Goal: Transaction & Acquisition: Book appointment/travel/reservation

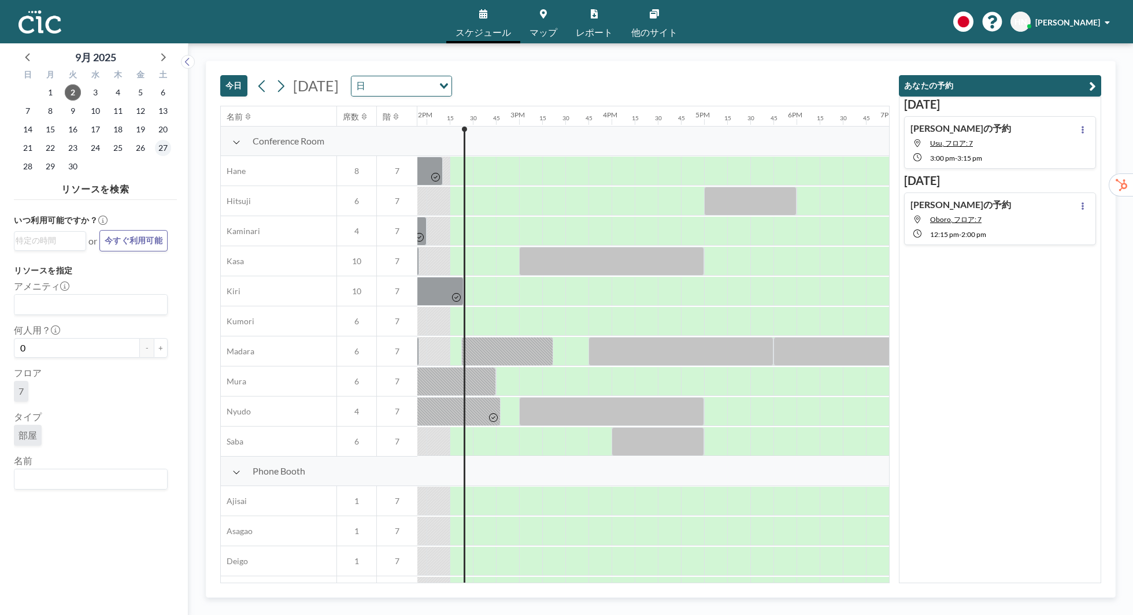
scroll to position [0, 1295]
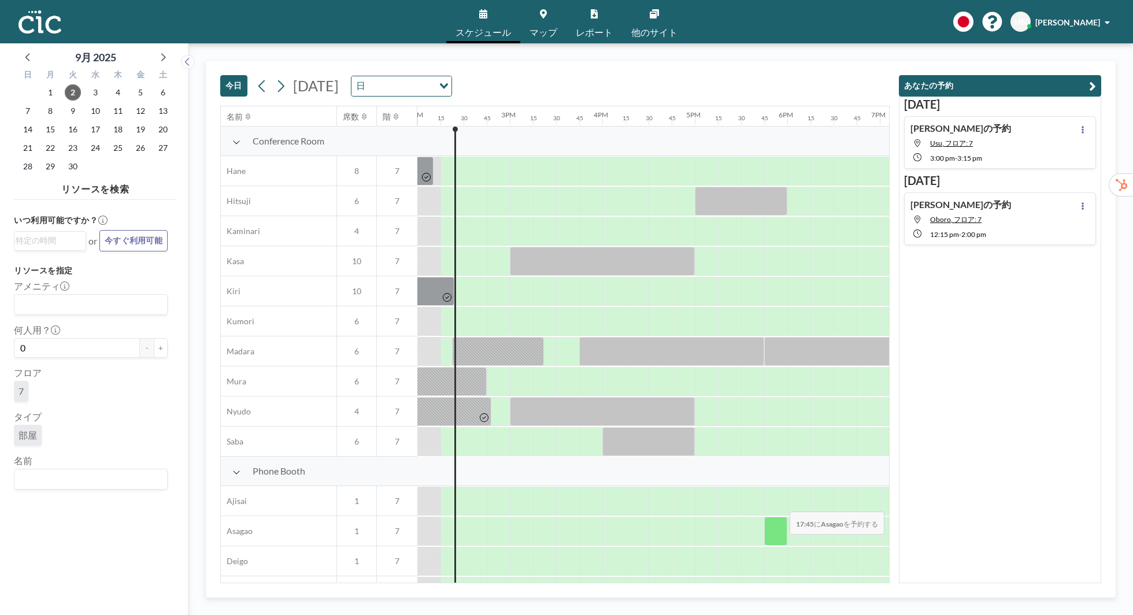
click at [781, 543] on div at bounding box center [775, 531] width 23 height 29
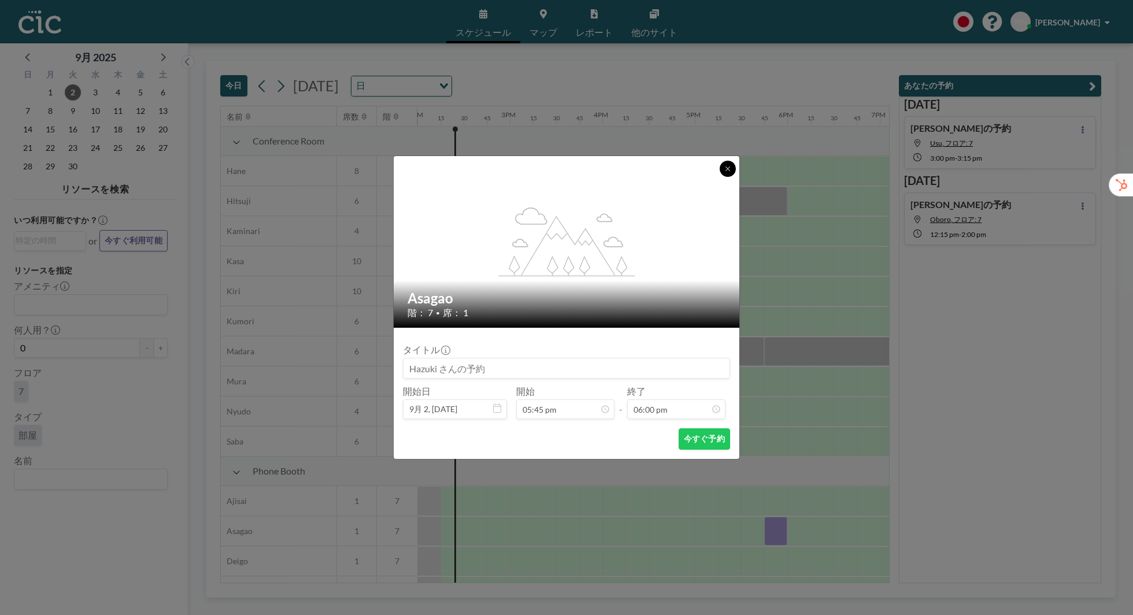
click at [729, 169] on icon at bounding box center [728, 169] width 4 height 4
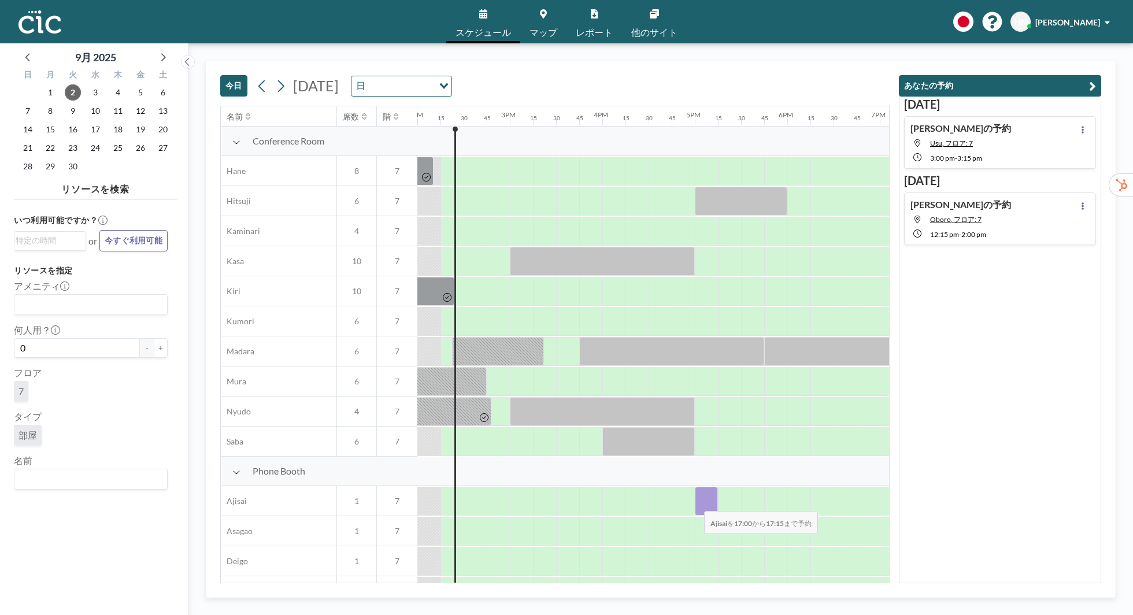
click at [695, 503] on div at bounding box center [706, 501] width 23 height 29
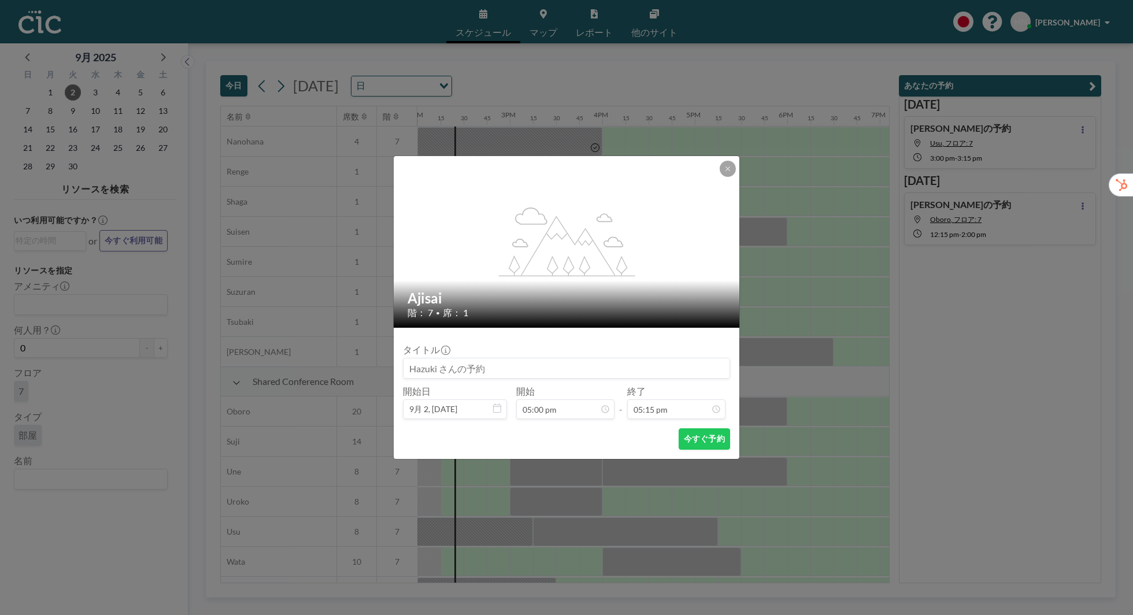
scroll to position [624, 1295]
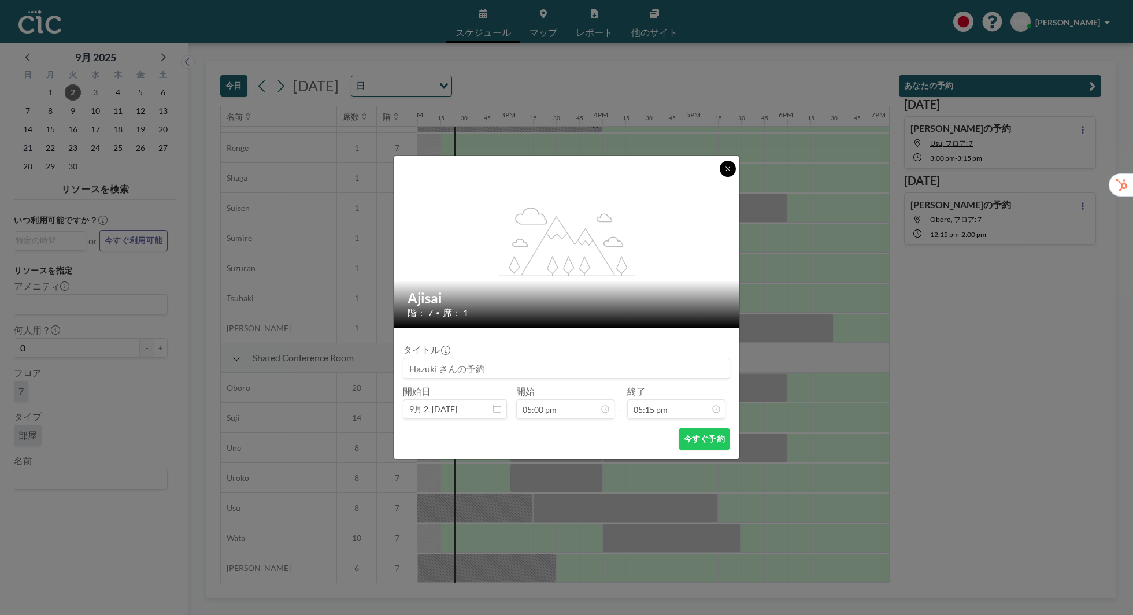
click at [728, 167] on icon at bounding box center [727, 168] width 7 height 7
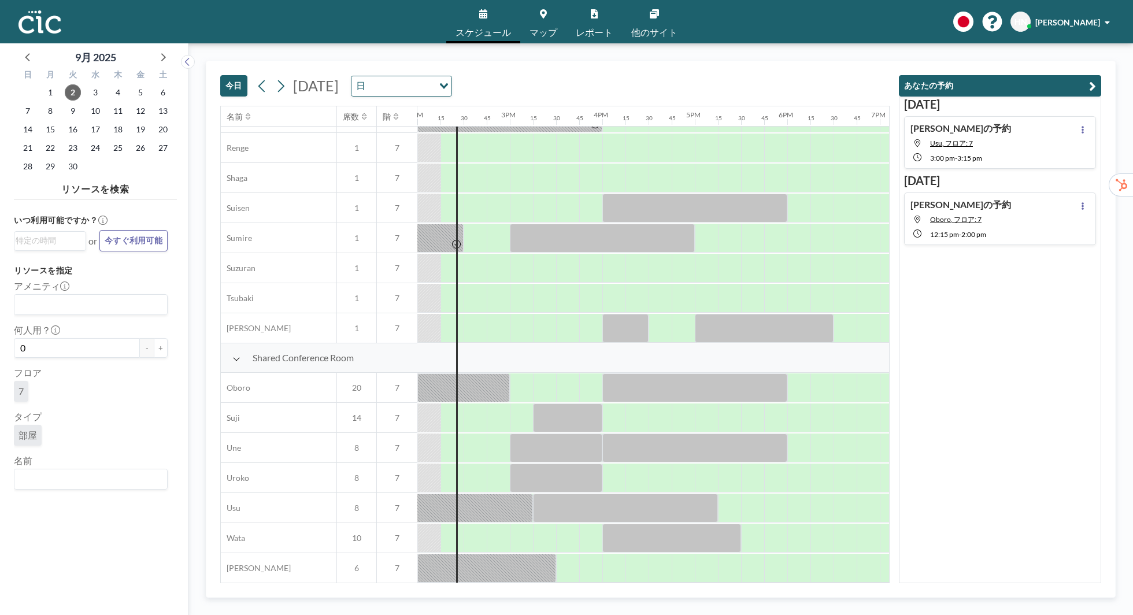
click at [948, 543] on div "[DATE] [PERSON_NAME]の予約 Usu, フロア: 7 3:00 PM - 3:15 PM [DATE] [PERSON_NAME]の予約 O…" at bounding box center [1000, 340] width 202 height 487
click at [1016, 420] on div "[DATE] [PERSON_NAME]の予約 Usu, フロア: 7 3:00 PM - 3:15 PM [DATE] [PERSON_NAME]の予約 O…" at bounding box center [1000, 340] width 202 height 487
click at [690, 268] on div at bounding box center [683, 268] width 23 height 29
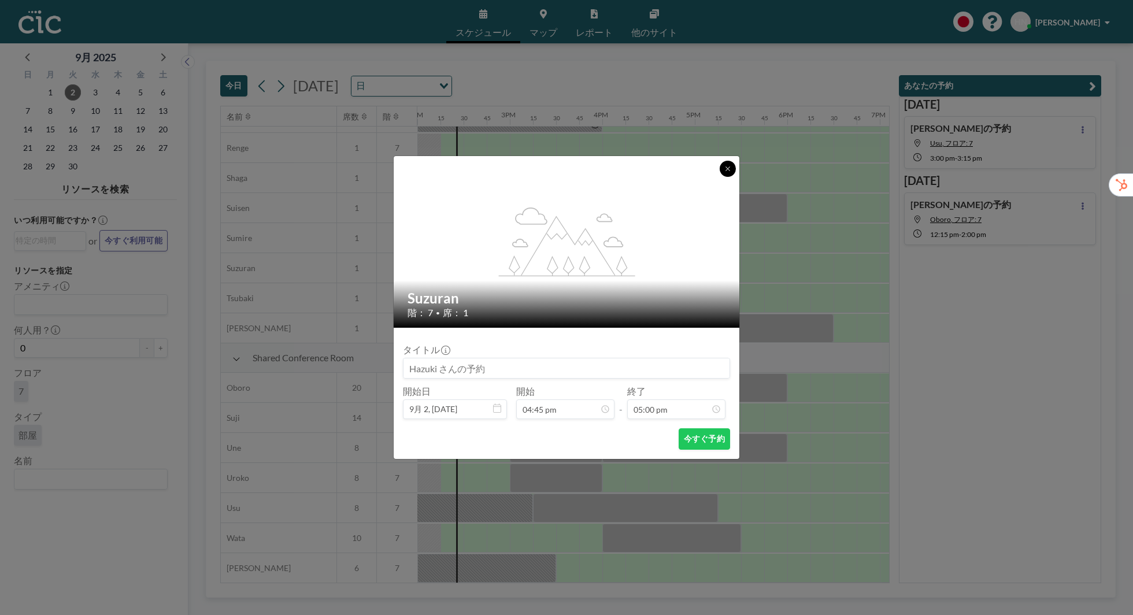
click at [729, 169] on icon at bounding box center [727, 168] width 7 height 7
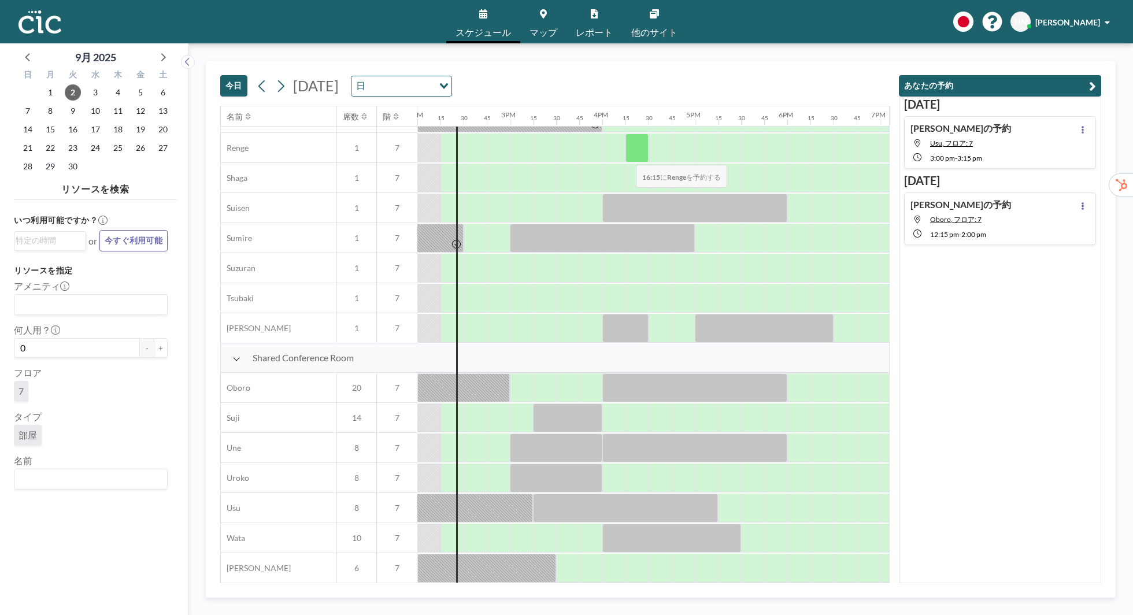
click at [627, 156] on div at bounding box center [637, 148] width 23 height 29
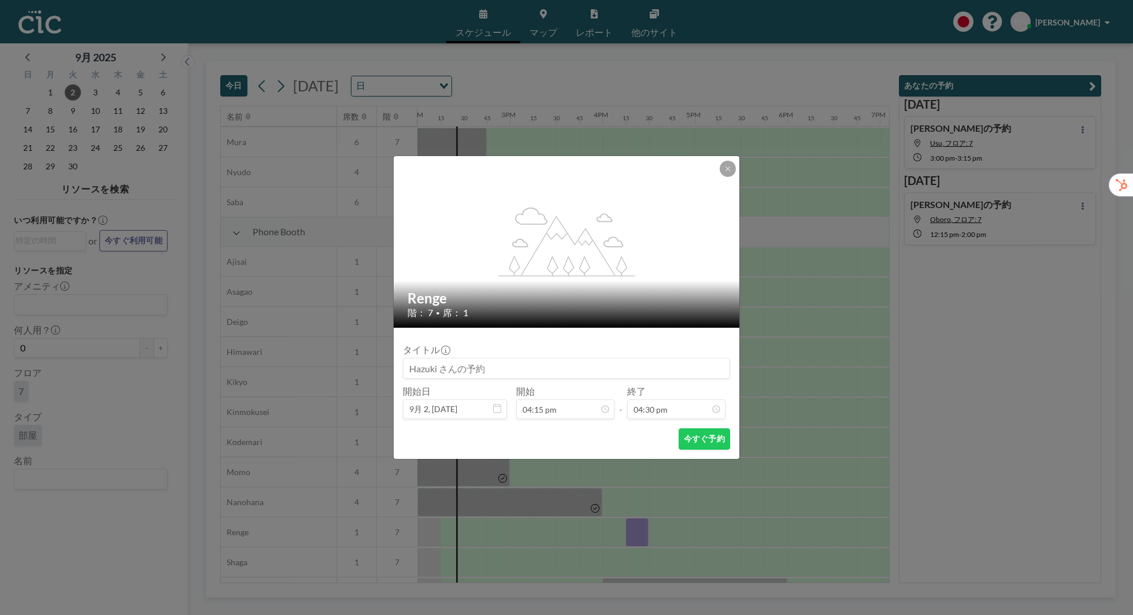
scroll to position [192, 1295]
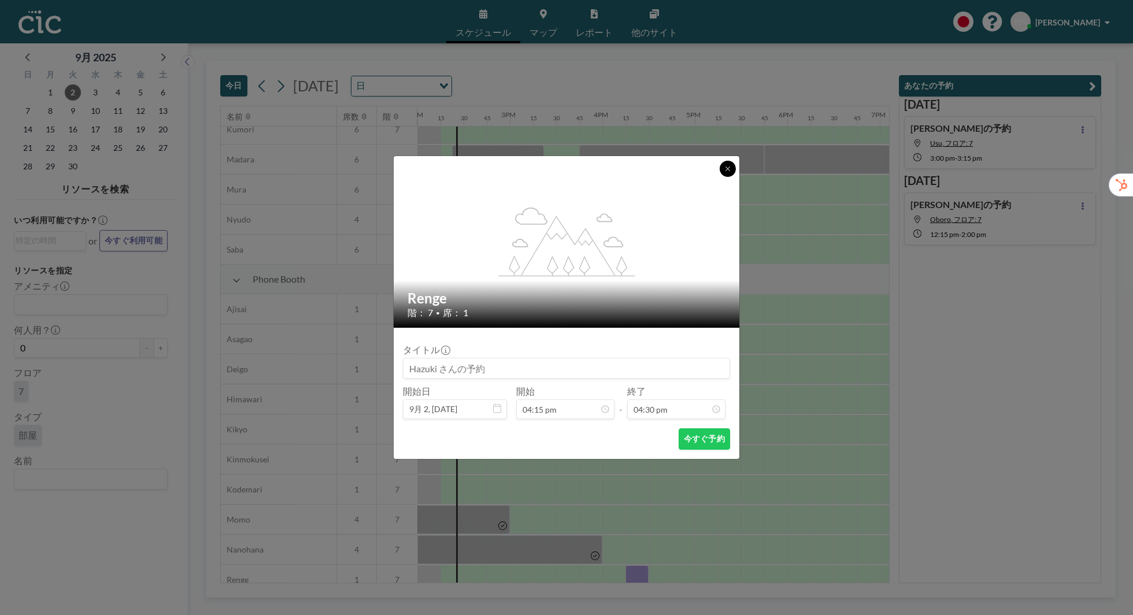
click at [731, 171] on icon at bounding box center [727, 168] width 7 height 7
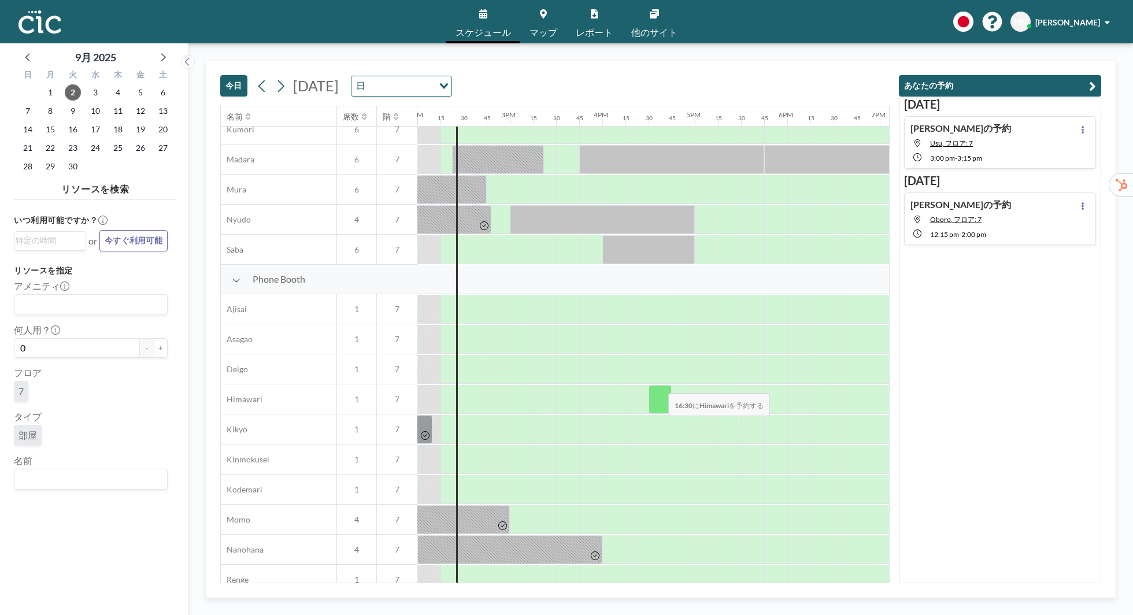
click at [659, 385] on div at bounding box center [660, 399] width 23 height 29
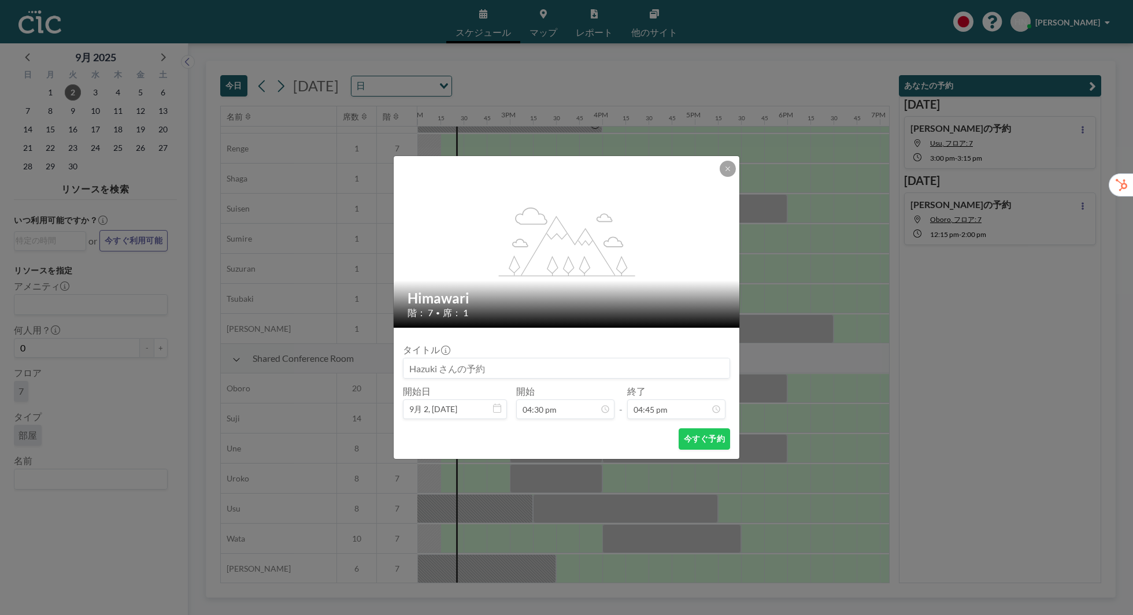
scroll to position [624, 1295]
click at [731, 163] on button at bounding box center [728, 169] width 16 height 16
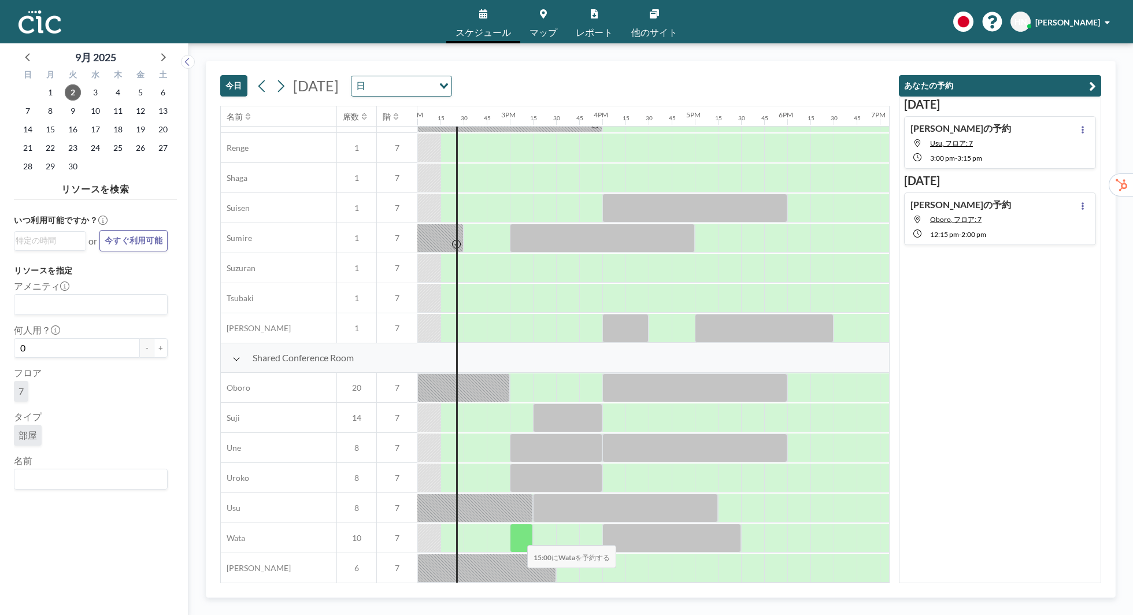
click at [518, 537] on div at bounding box center [521, 538] width 23 height 29
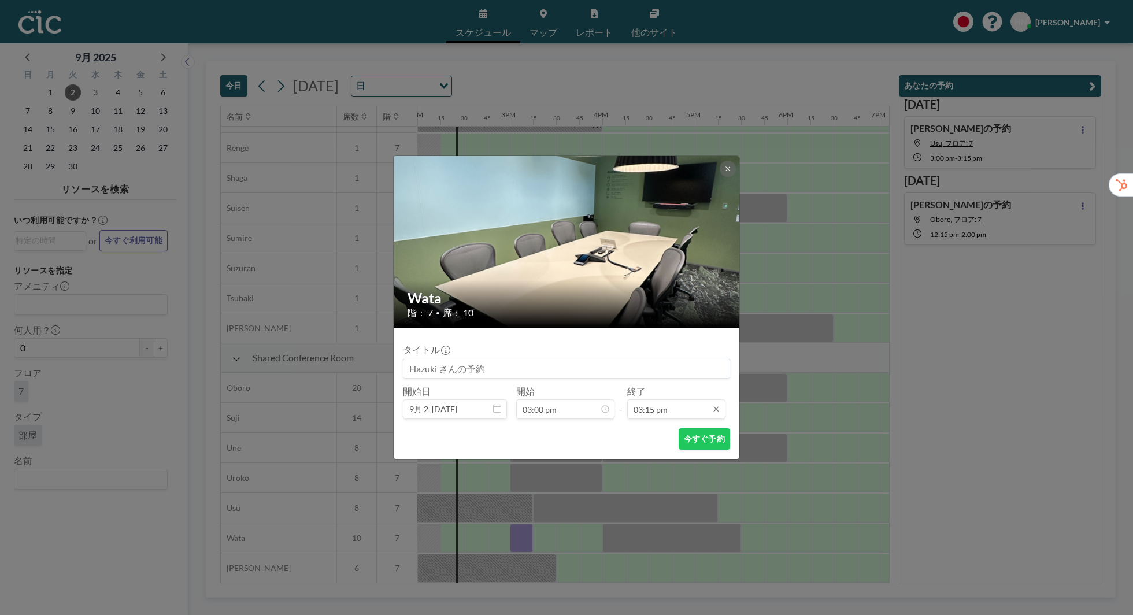
scroll to position [1255, 0]
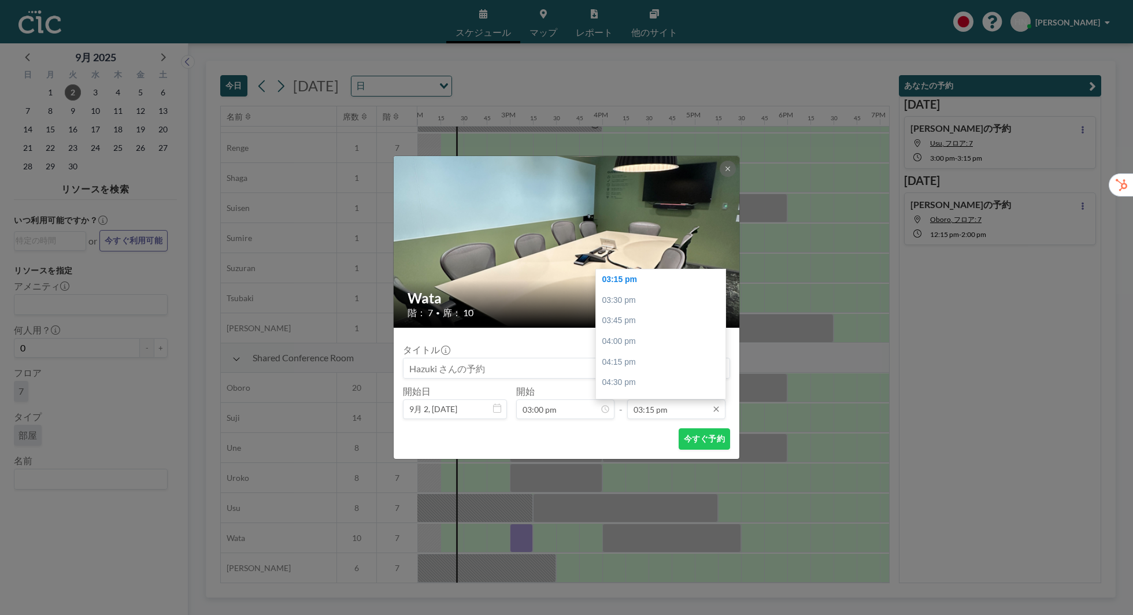
click at [675, 408] on input "03:15 pm" at bounding box center [676, 410] width 98 height 20
click at [662, 345] on div "04:00 pm" at bounding box center [661, 341] width 130 height 21
type input "04:00 pm"
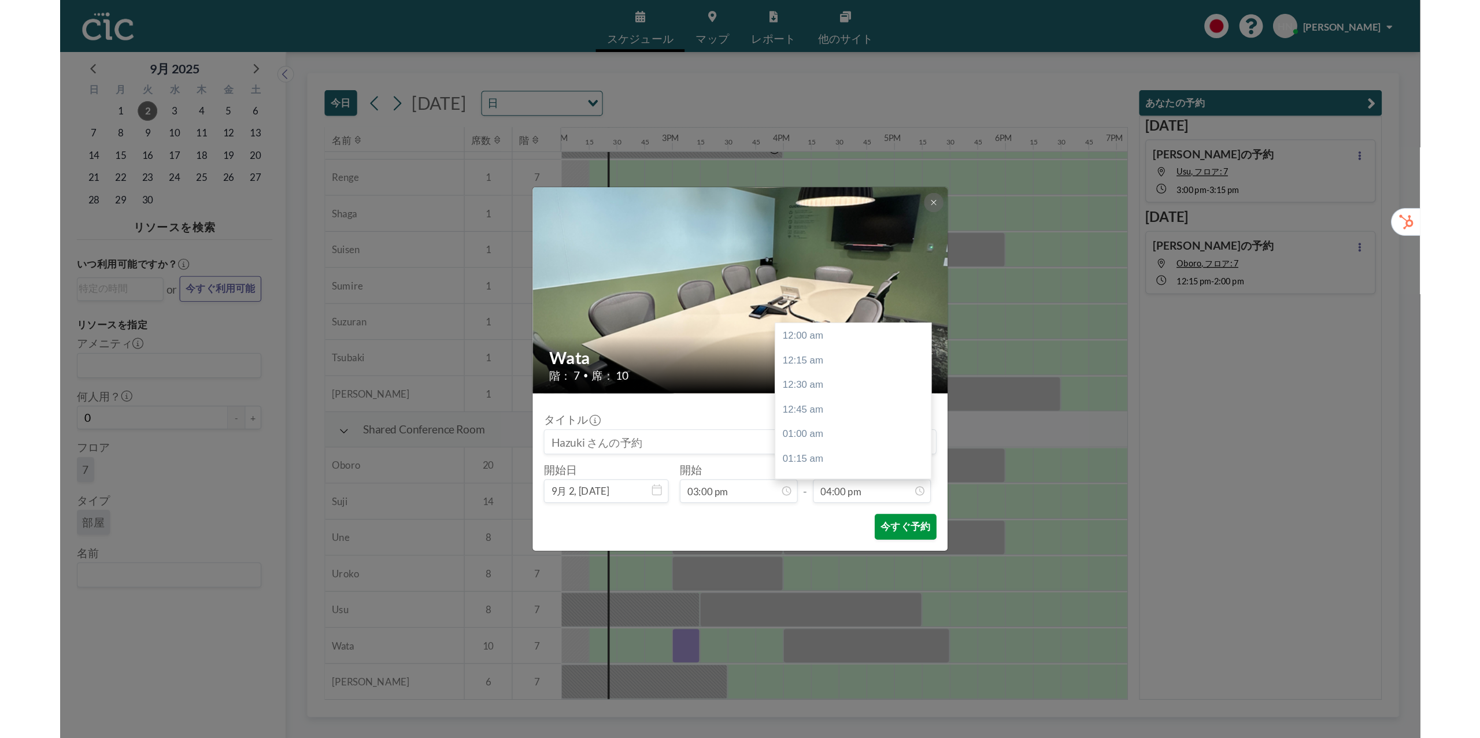
scroll to position [1317, 0]
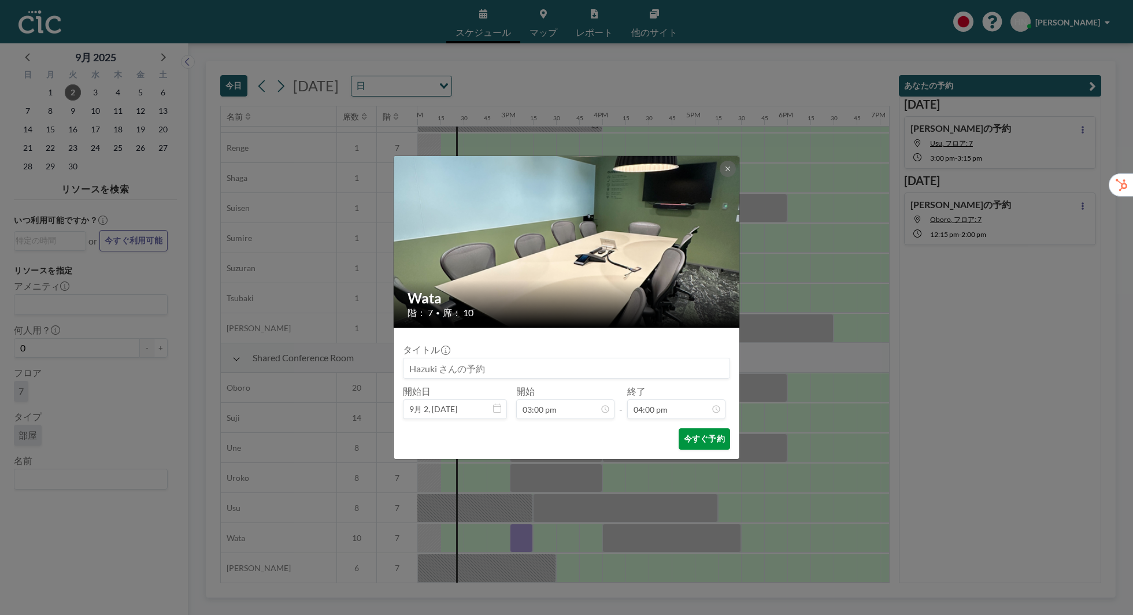
click at [692, 442] on button "今すぐ予約" at bounding box center [704, 438] width 51 height 21
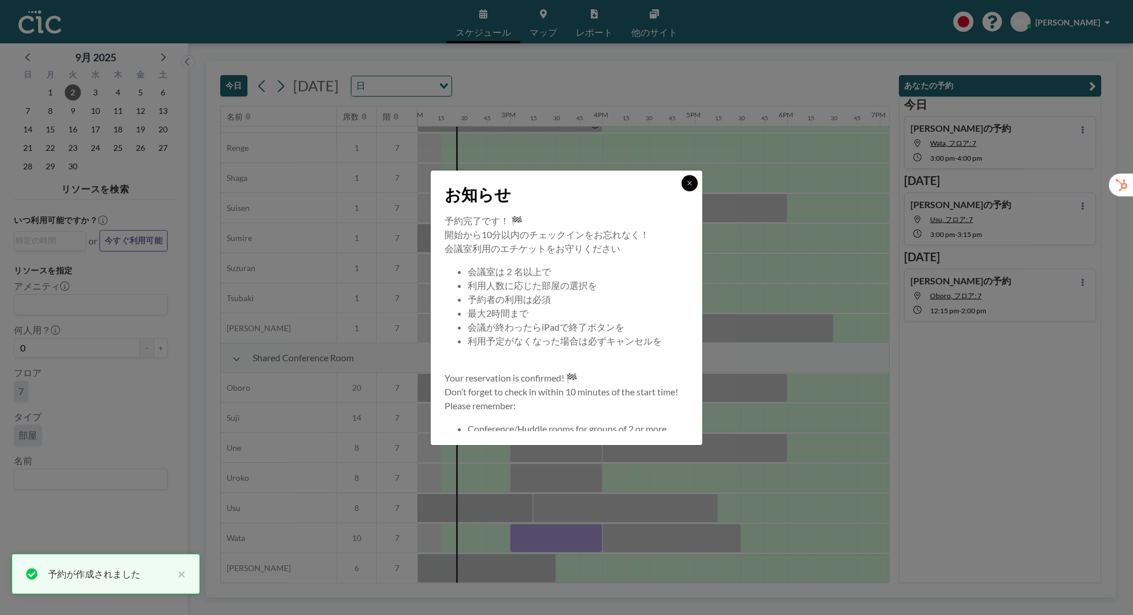
click at [690, 183] on icon at bounding box center [689, 183] width 7 height 7
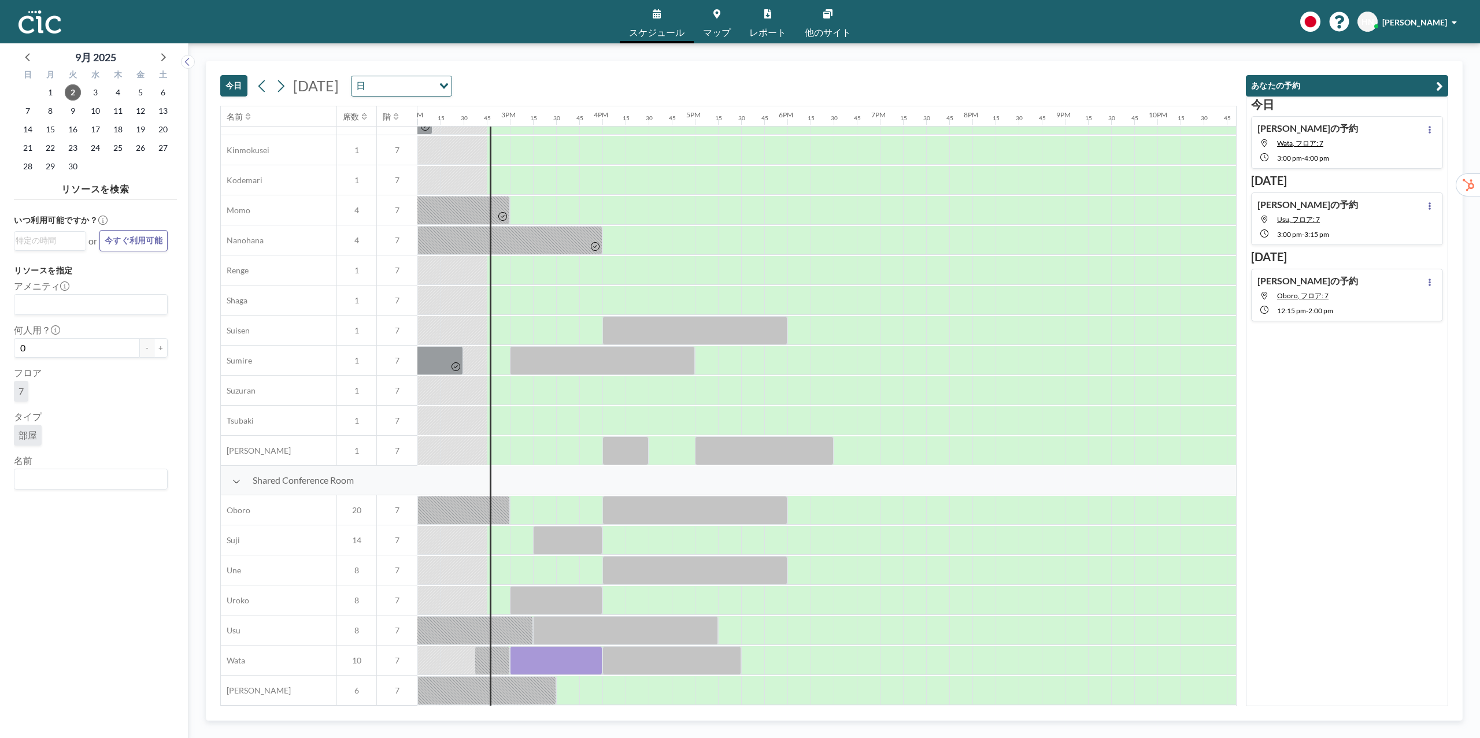
scroll to position [503, 1295]
